Goal: Transaction & Acquisition: Download file/media

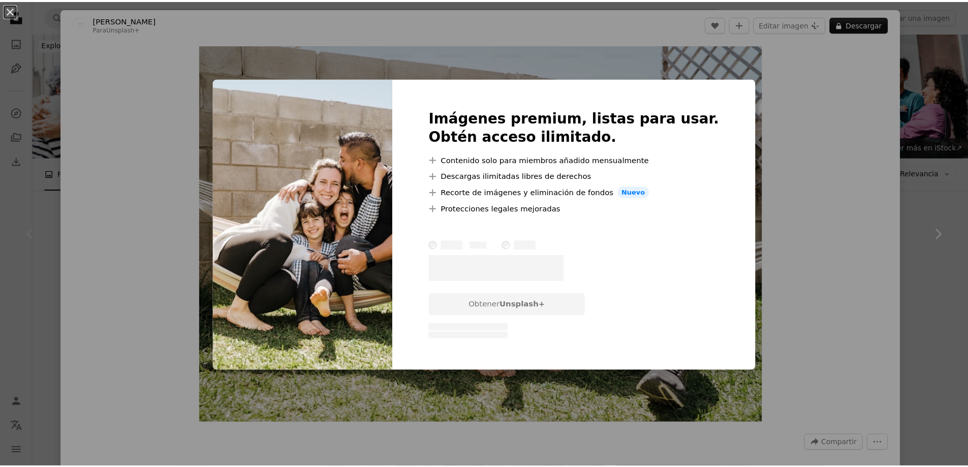
scroll to position [102, 0]
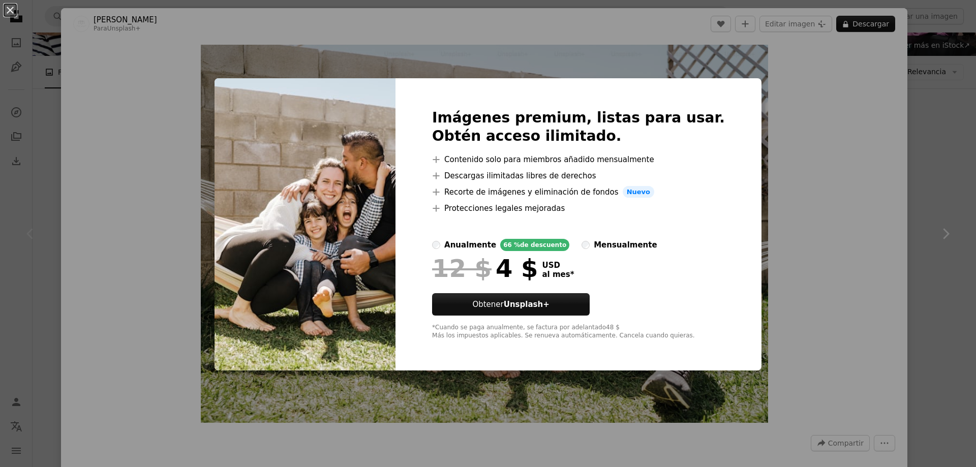
click at [53, 214] on div "An X shape Imágenes premium, listas para usar. Obtén acceso ilimitado. A plus s…" at bounding box center [488, 233] width 976 height 467
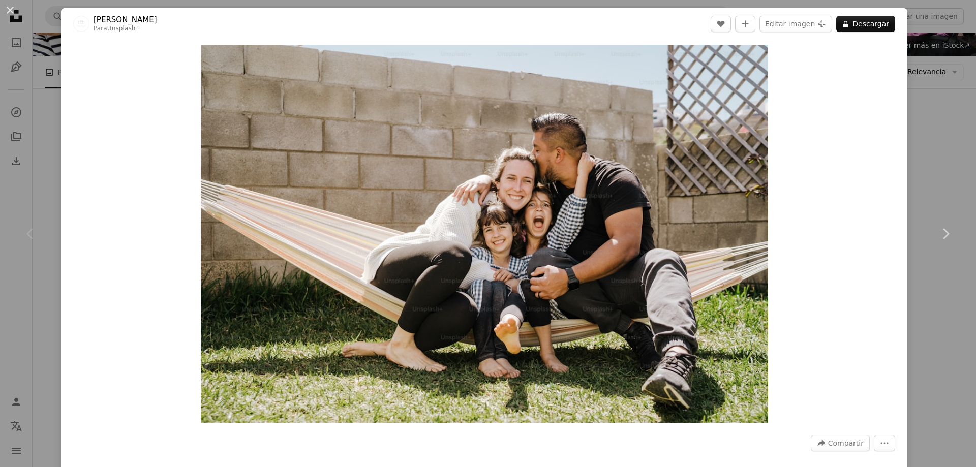
click at [879, 215] on div "Zoom in" at bounding box center [484, 234] width 846 height 388
click at [928, 160] on div "An X shape Chevron left Chevron right [PERSON_NAME] Para Unsplash+ A heart A pl…" at bounding box center [488, 233] width 976 height 467
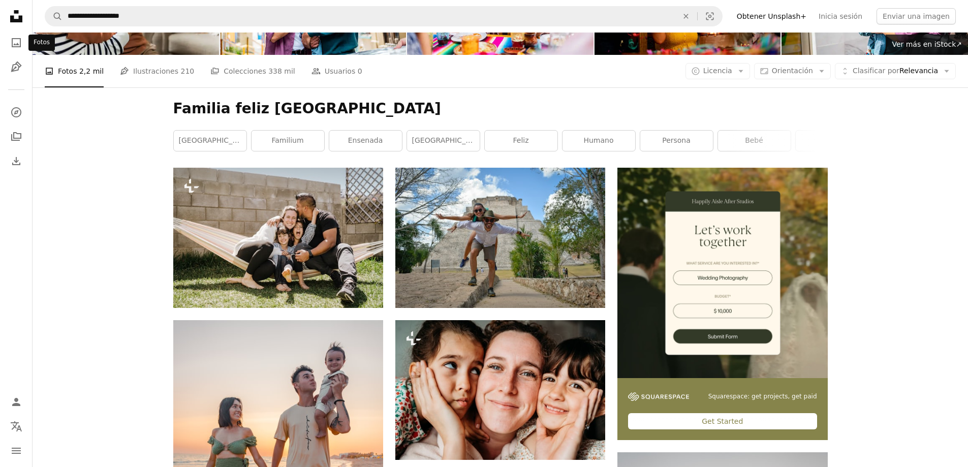
click at [16, 42] on icon "A photo" at bounding box center [16, 43] width 12 height 12
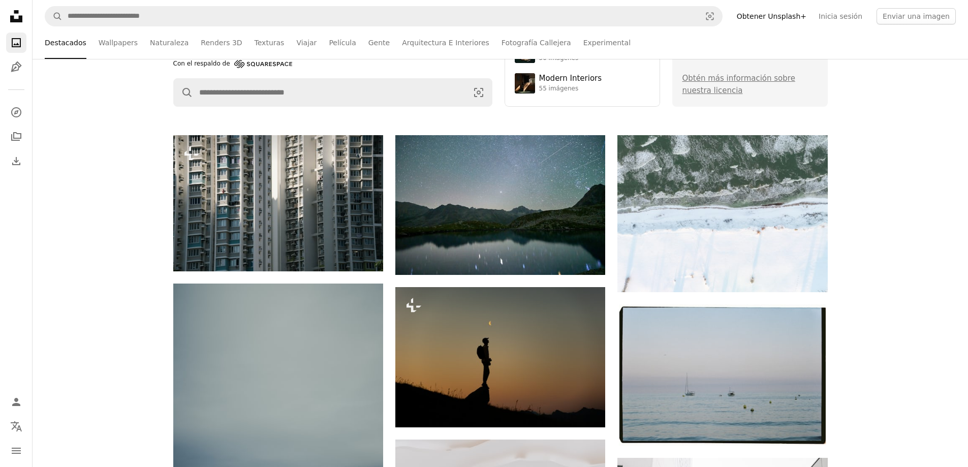
scroll to position [254, 0]
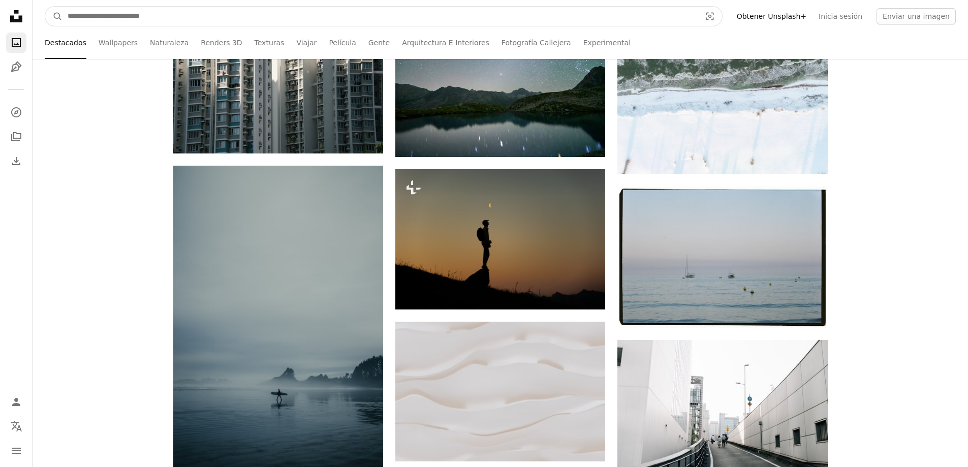
click at [163, 17] on input "Encuentra imágenes en todo el sitio" at bounding box center [380, 16] width 635 height 19
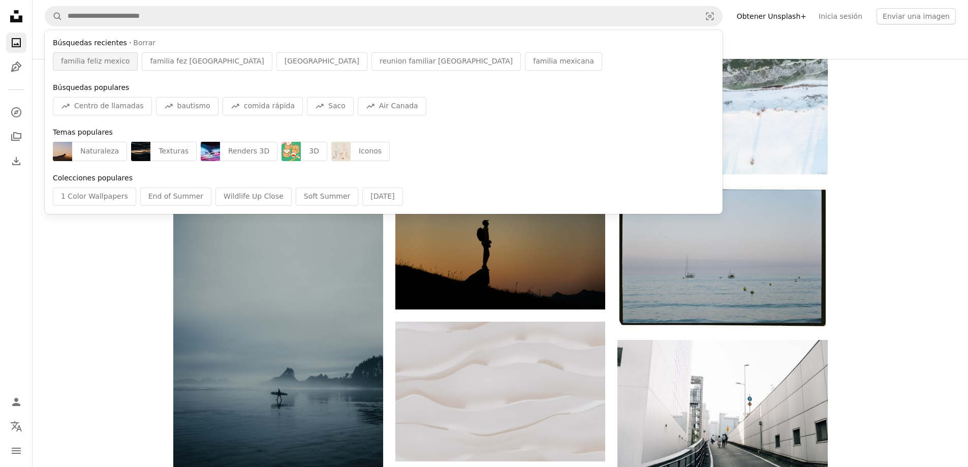
click at [88, 63] on span "familia feliz mexico" at bounding box center [95, 61] width 69 height 10
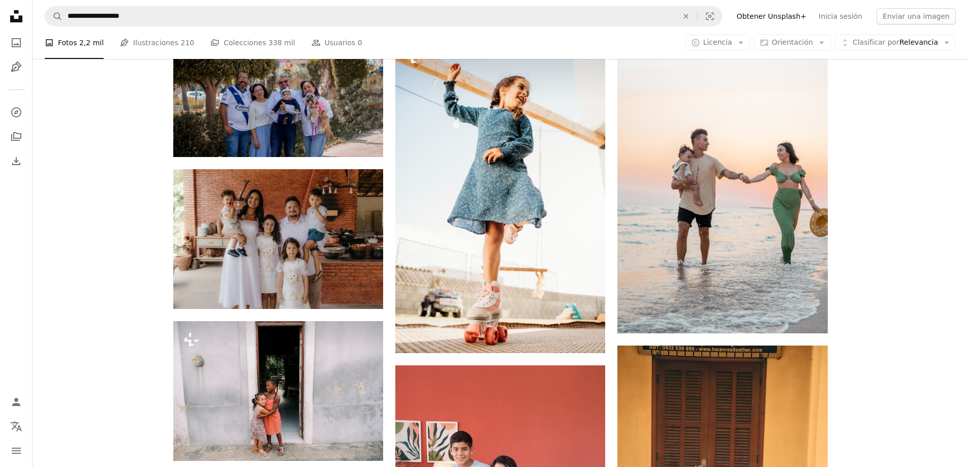
scroll to position [864, 0]
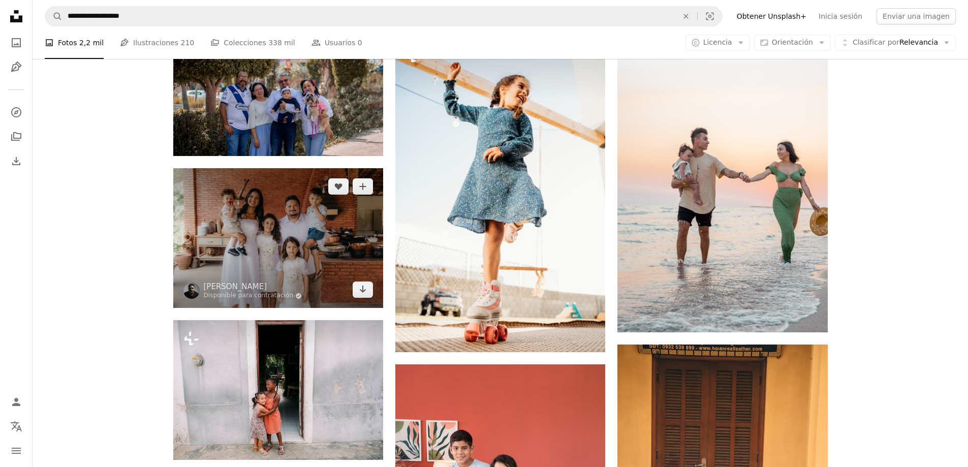
click at [316, 246] on img at bounding box center [278, 238] width 210 height 140
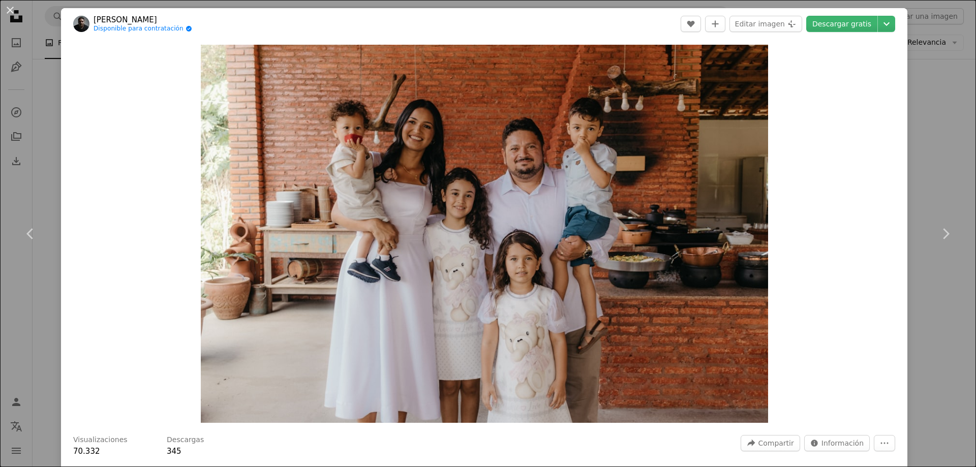
click at [827, 18] on link "Descargar gratis" at bounding box center [841, 24] width 71 height 16
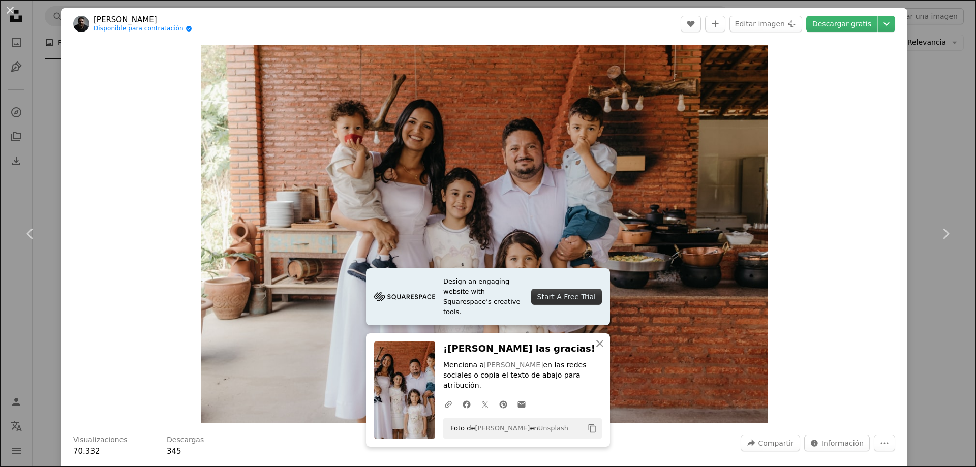
click at [589, 428] on icon "Copy content" at bounding box center [592, 428] width 9 height 9
click at [925, 124] on div "An X shape Chevron left Chevron right Design an engaging website with Squarespa…" at bounding box center [488, 233] width 976 height 467
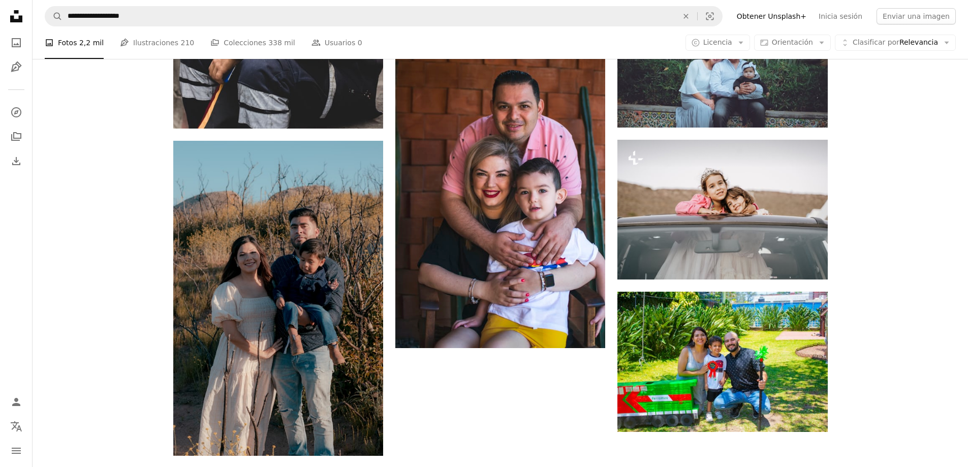
scroll to position [1372, 0]
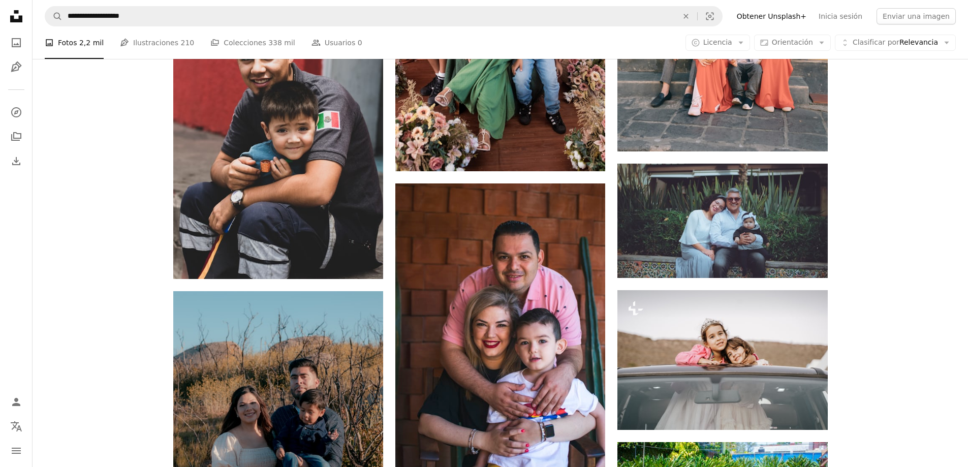
drag, startPoint x: 874, startPoint y: 227, endPoint x: 782, endPoint y: 205, distance: 94.4
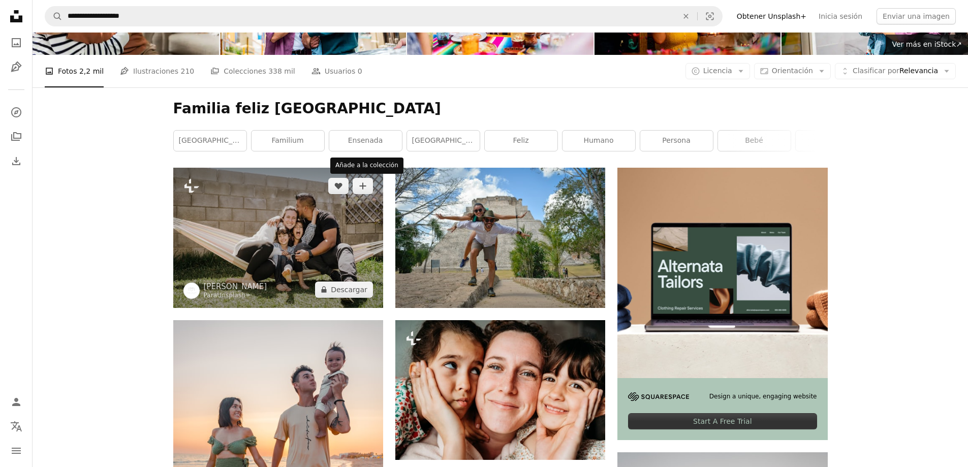
scroll to position [0, 0]
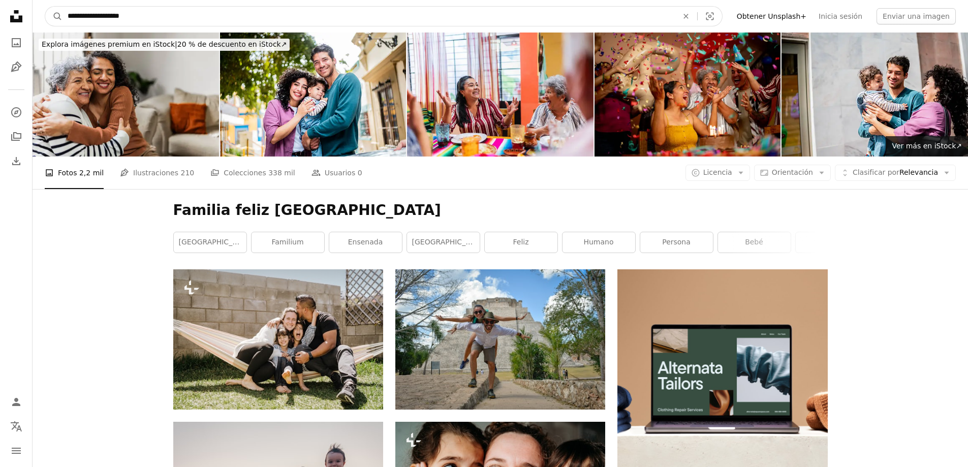
click at [170, 20] on input "**********" at bounding box center [369, 16] width 612 height 19
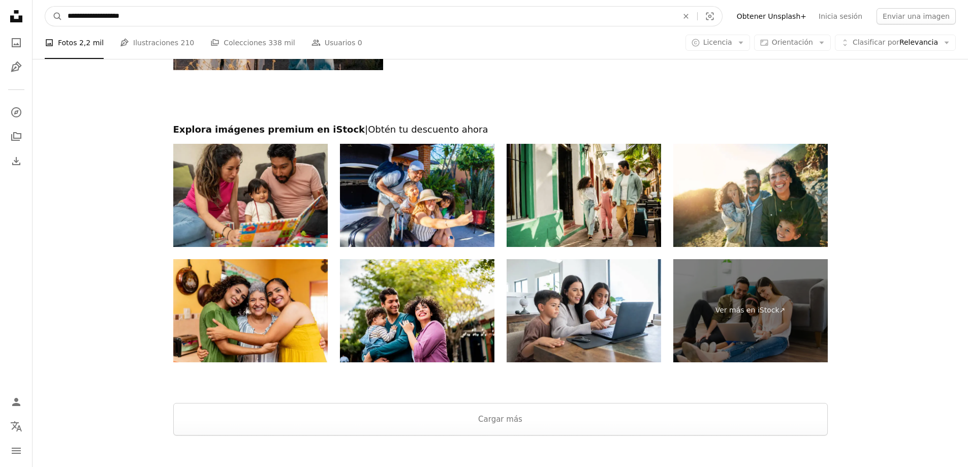
scroll to position [1994, 0]
